Goal: Transaction & Acquisition: Subscribe to service/newsletter

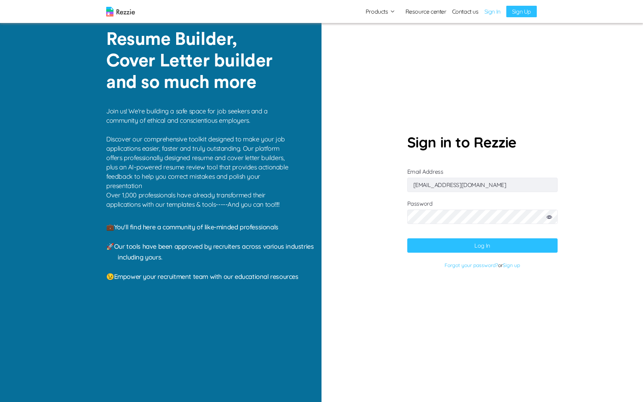
click at [478, 244] on button "Log In" at bounding box center [483, 245] width 150 height 14
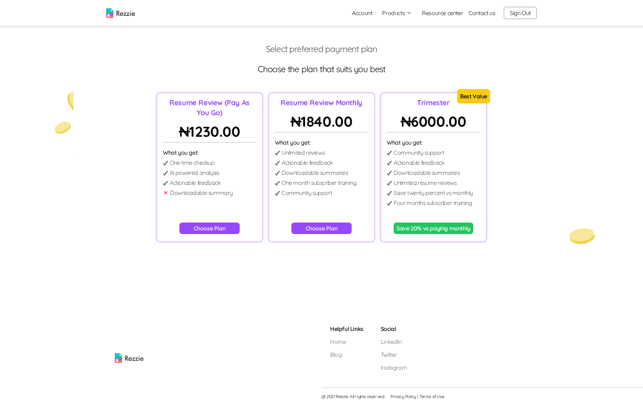
click at [427, 234] on button "Save 20% vs paying monthly" at bounding box center [434, 228] width 80 height 11
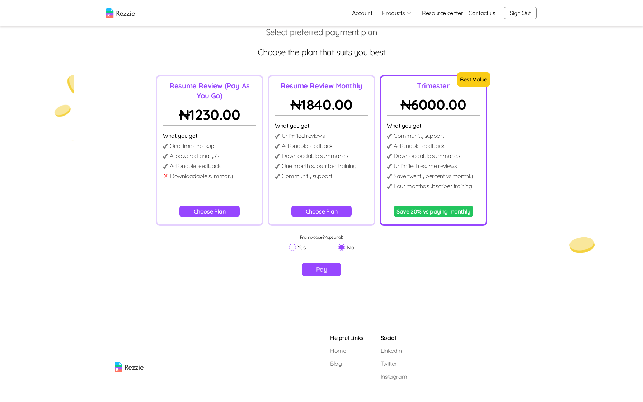
scroll to position [29, 0]
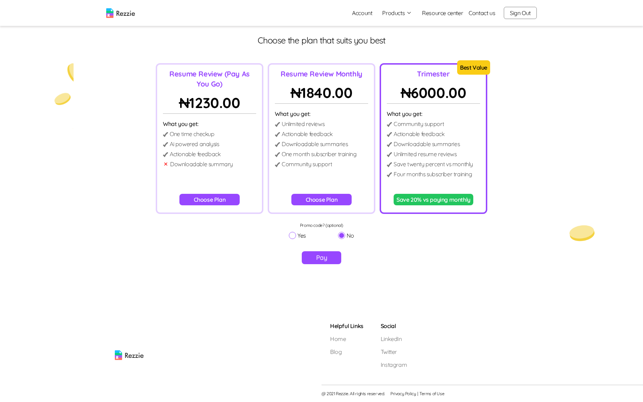
click at [318, 259] on button "Pay" at bounding box center [322, 257] width 40 height 13
